Goal: Transaction & Acquisition: Purchase product/service

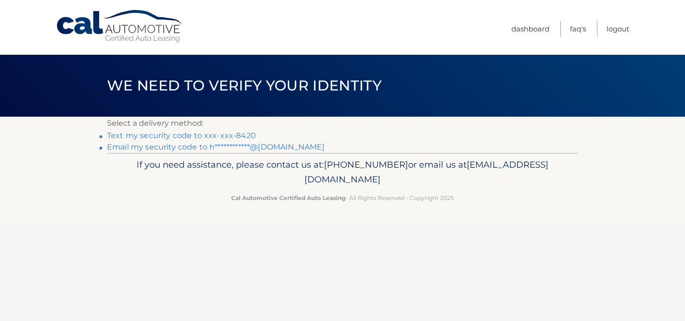
click at [246, 133] on link "Text my security code to xxx-xxx-8420" at bounding box center [181, 135] width 149 height 9
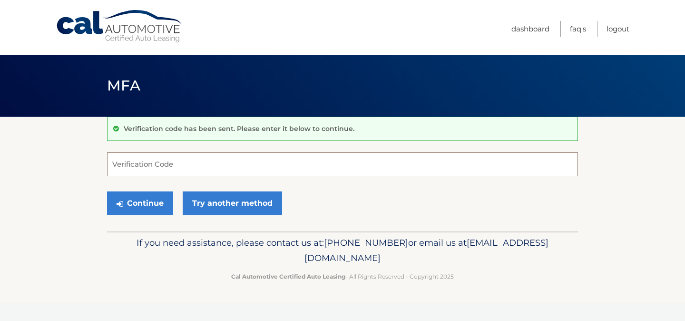
click at [245, 168] on input "Verification Code" at bounding box center [342, 164] width 471 height 24
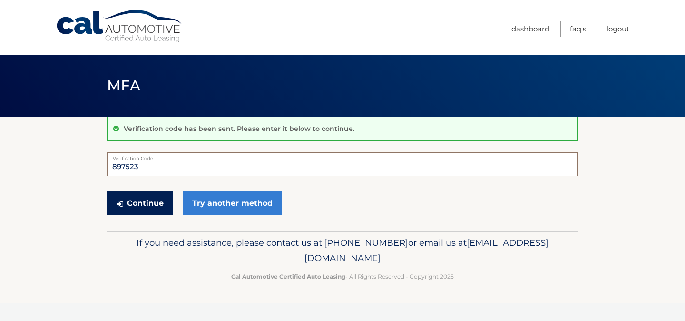
type input "897523"
click at [138, 207] on button "Continue" at bounding box center [140, 203] width 66 height 24
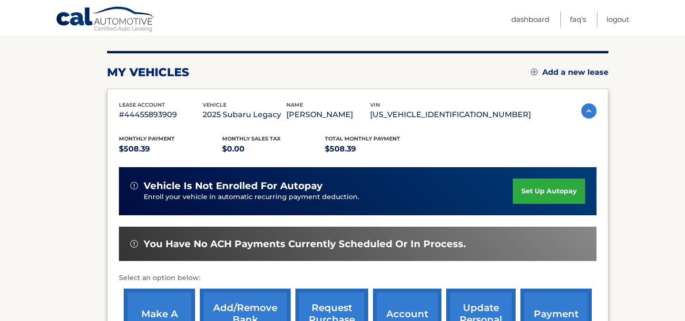
scroll to position [153, 0]
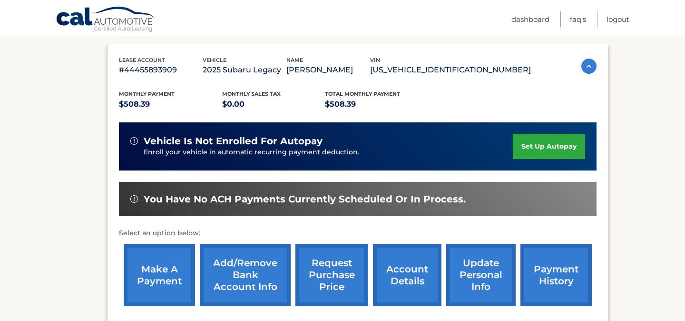
click at [160, 283] on link "make a payment" at bounding box center [159, 275] width 71 height 62
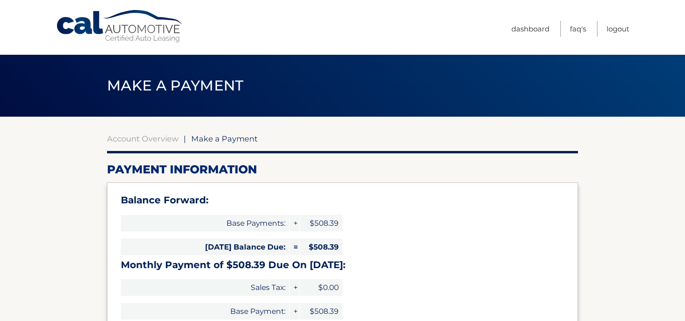
select select "ZDAzN2E5NmUtNDE3Mi00MTNiLTkyNDMtNTFmOGM2MmI0Yzk2"
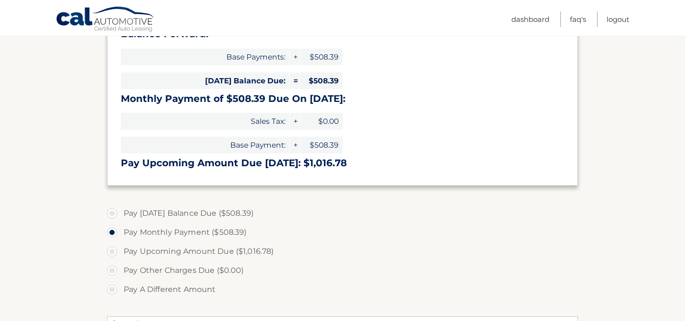
scroll to position [171, 0]
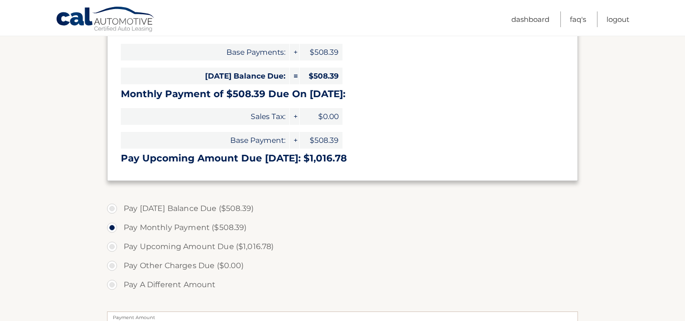
click at [114, 206] on label "Pay Today's Balance Due ($508.39)" at bounding box center [342, 208] width 471 height 19
click at [114, 206] on input "Pay Today's Balance Due ($508.39)" at bounding box center [116, 206] width 10 height 15
radio input "true"
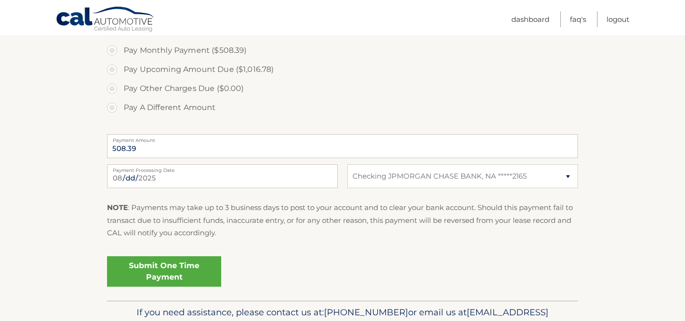
scroll to position [351, 0]
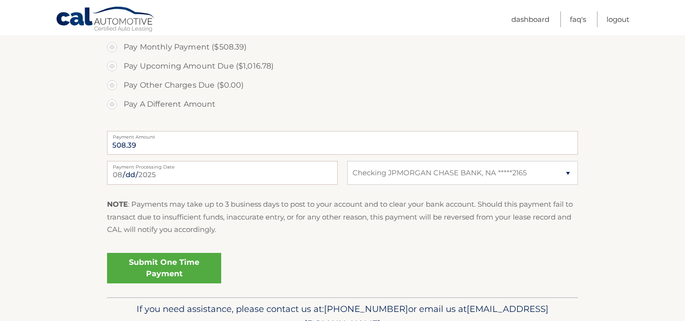
click at [142, 270] on link "Submit One Time Payment" at bounding box center [164, 268] width 114 height 30
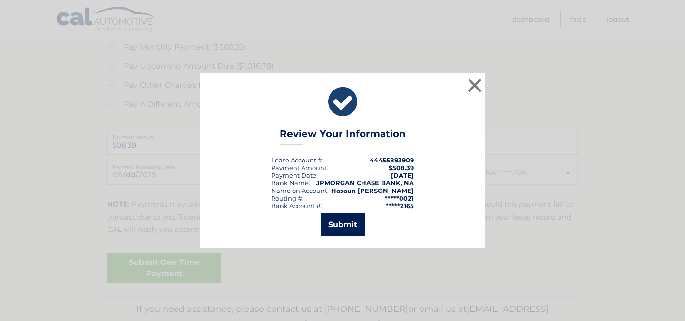
click at [331, 219] on button "Submit" at bounding box center [343, 224] width 44 height 23
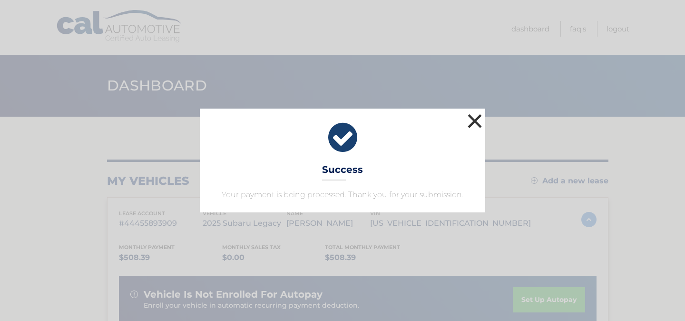
click at [474, 122] on button "×" at bounding box center [474, 120] width 19 height 19
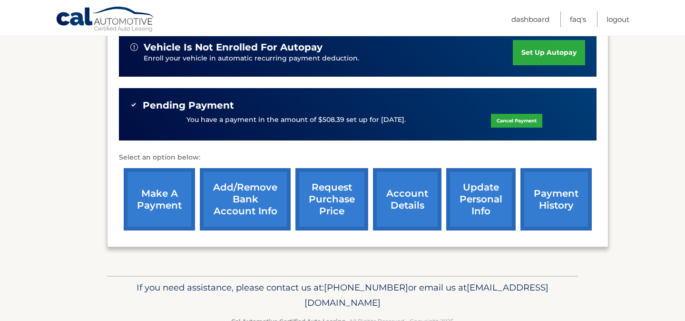
scroll to position [253, 0]
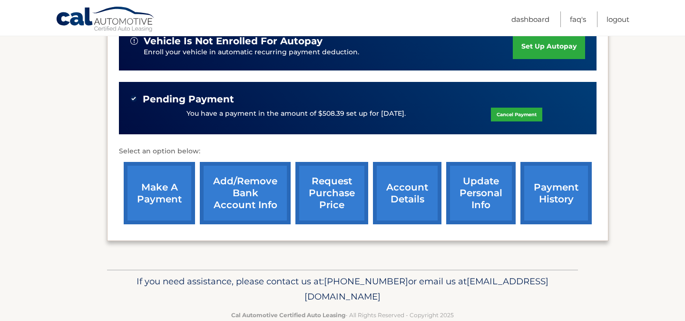
click at [419, 187] on link "account details" at bounding box center [407, 193] width 69 height 62
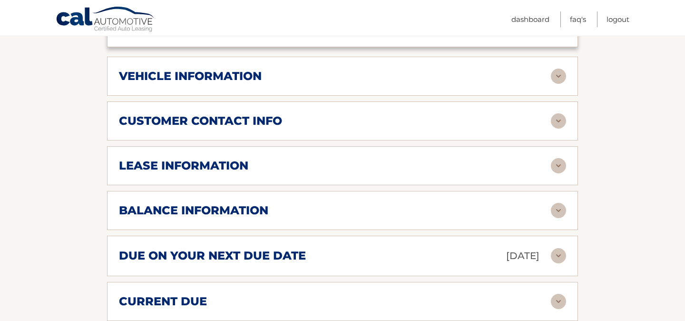
scroll to position [484, 0]
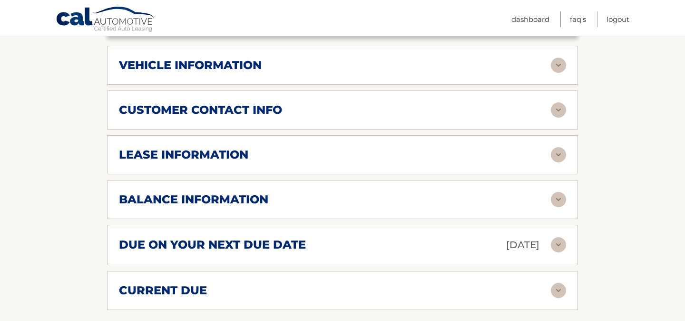
click at [430, 237] on div "due on your next due date Sep 24, 2025" at bounding box center [335, 245] width 432 height 17
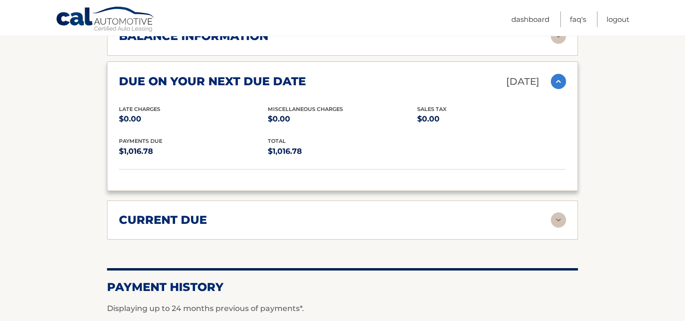
scroll to position [659, 0]
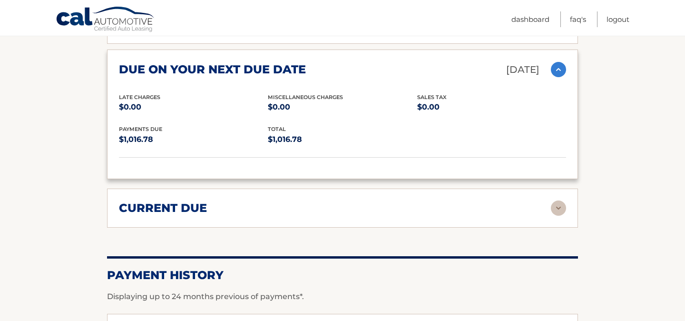
click at [424, 201] on div "current due" at bounding box center [335, 208] width 432 height 14
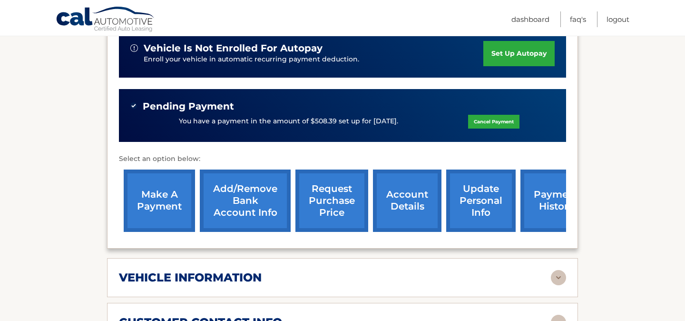
scroll to position [271, 0]
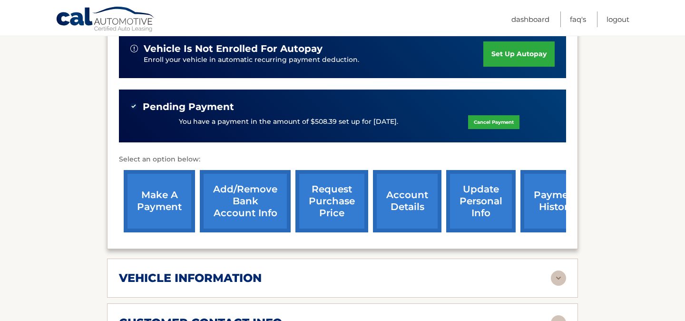
click at [541, 203] on link "payment history" at bounding box center [556, 201] width 71 height 62
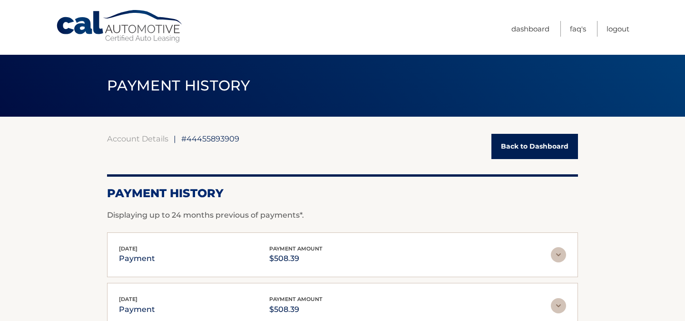
click at [538, 145] on link "Back to Dashboard" at bounding box center [535, 146] width 87 height 25
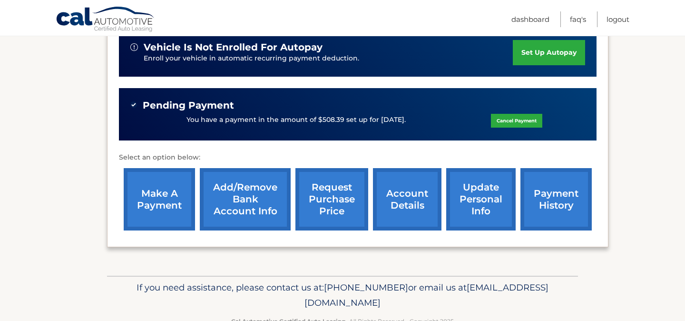
scroll to position [274, 0]
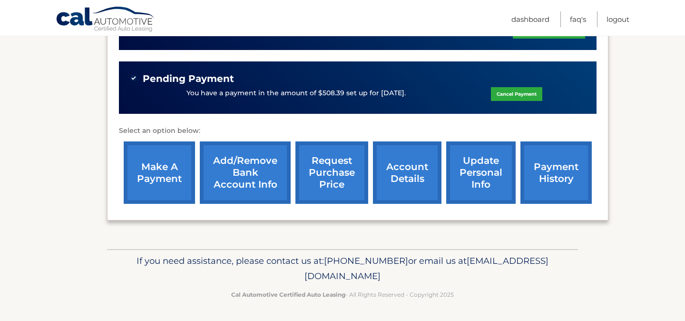
click at [405, 176] on link "account details" at bounding box center [407, 172] width 69 height 62
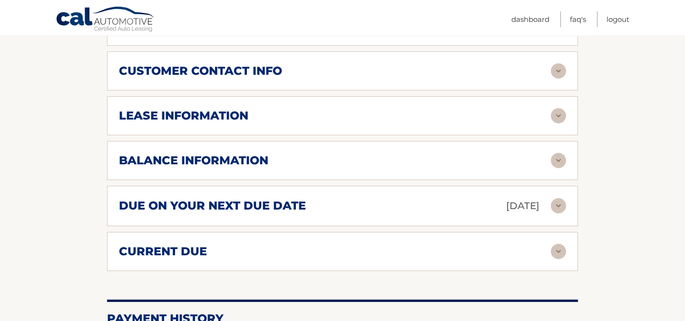
scroll to position [529, 0]
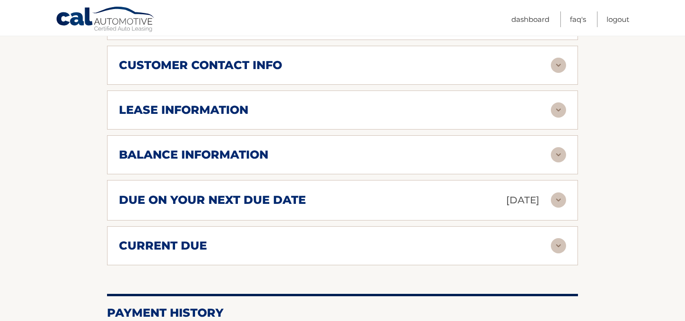
click at [414, 238] on div "current due" at bounding box center [335, 245] width 432 height 14
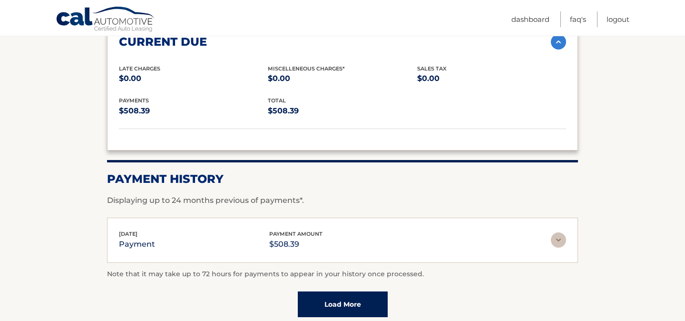
scroll to position [742, 0]
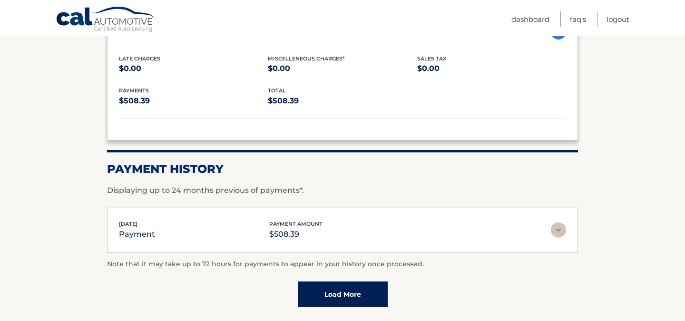
click at [384, 281] on link "Load More" at bounding box center [343, 294] width 90 height 26
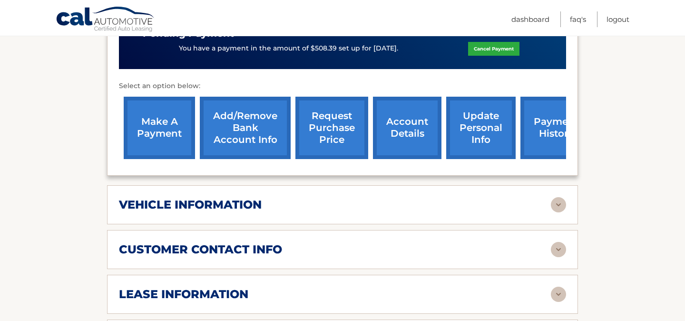
scroll to position [323, 0]
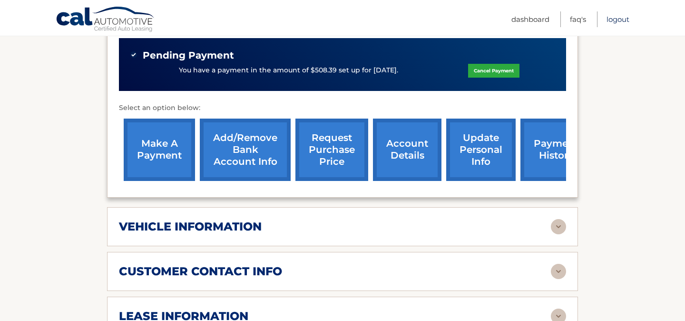
click at [622, 21] on link "Logout" at bounding box center [618, 19] width 23 height 16
